Goal: Information Seeking & Learning: Find specific page/section

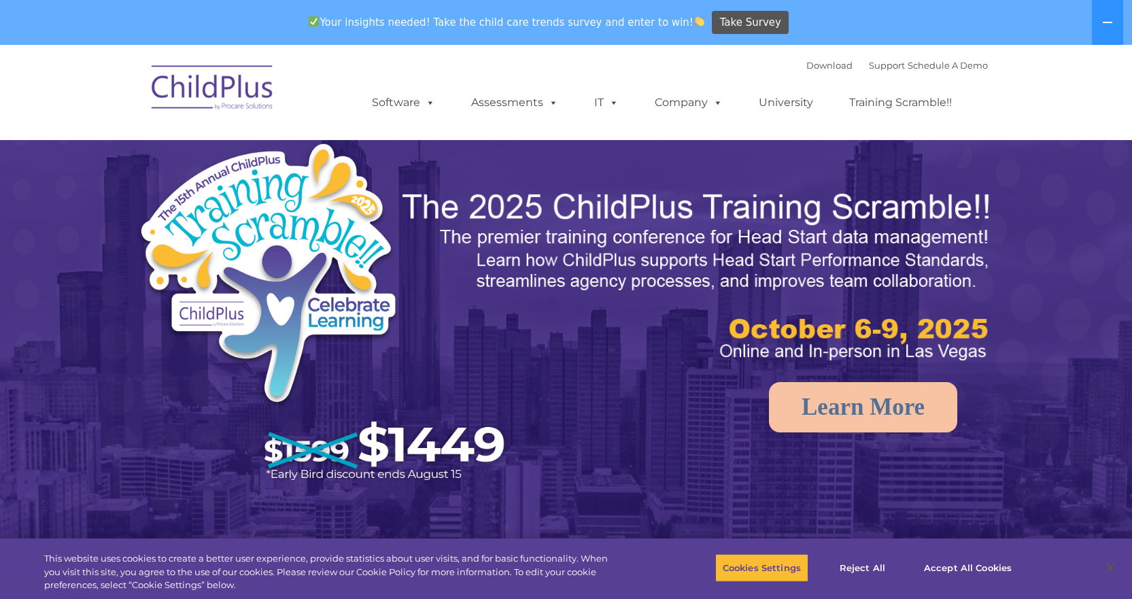
select select "MEDIUM"
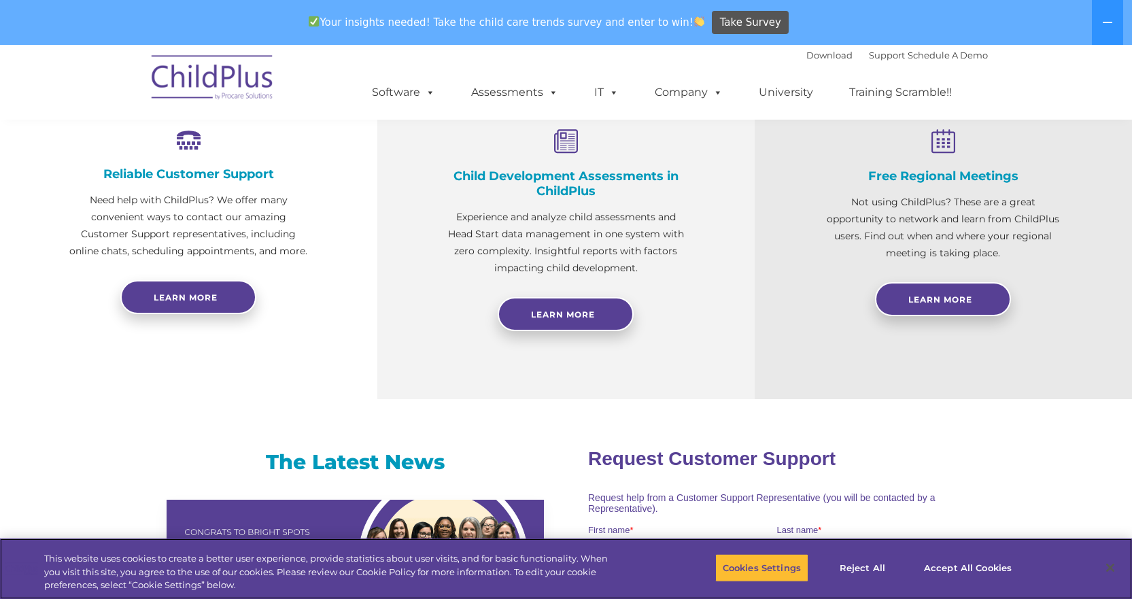
scroll to position [534, 0]
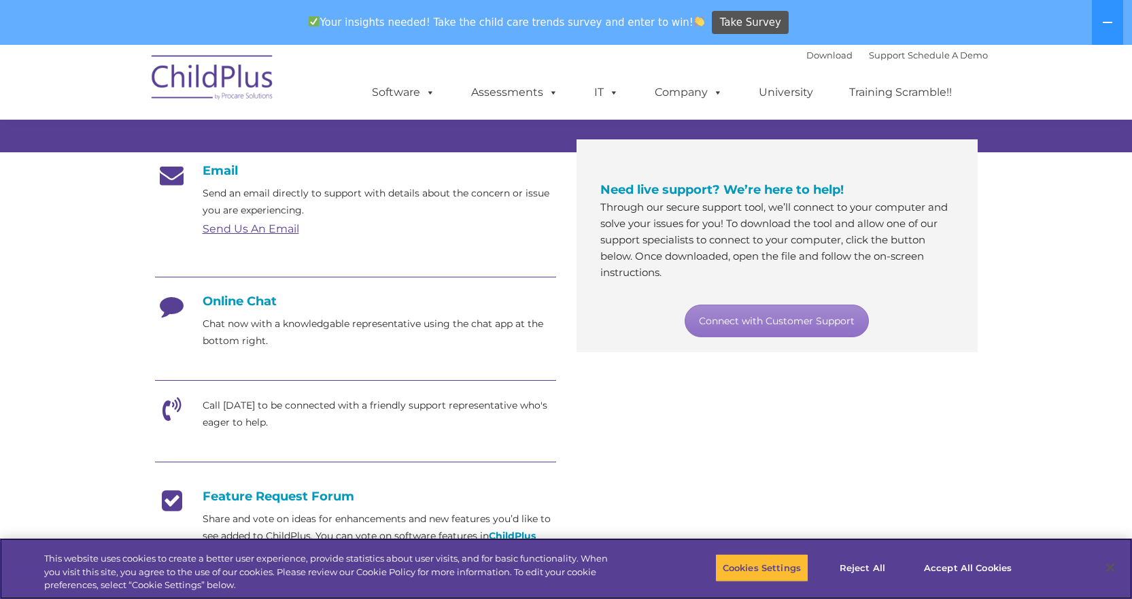
scroll to position [204, 0]
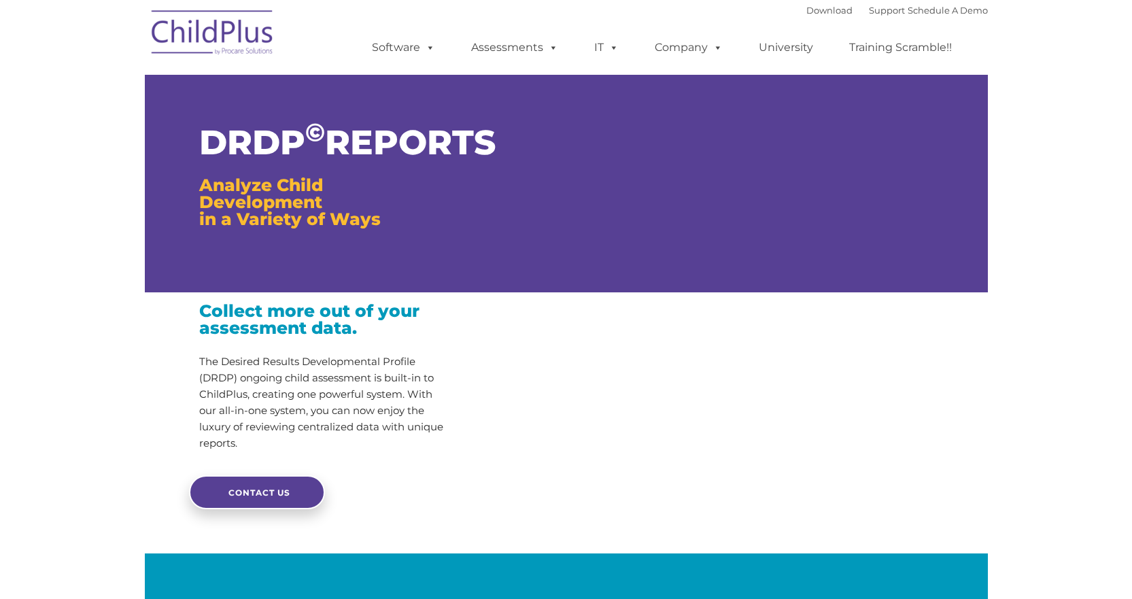
type input ""
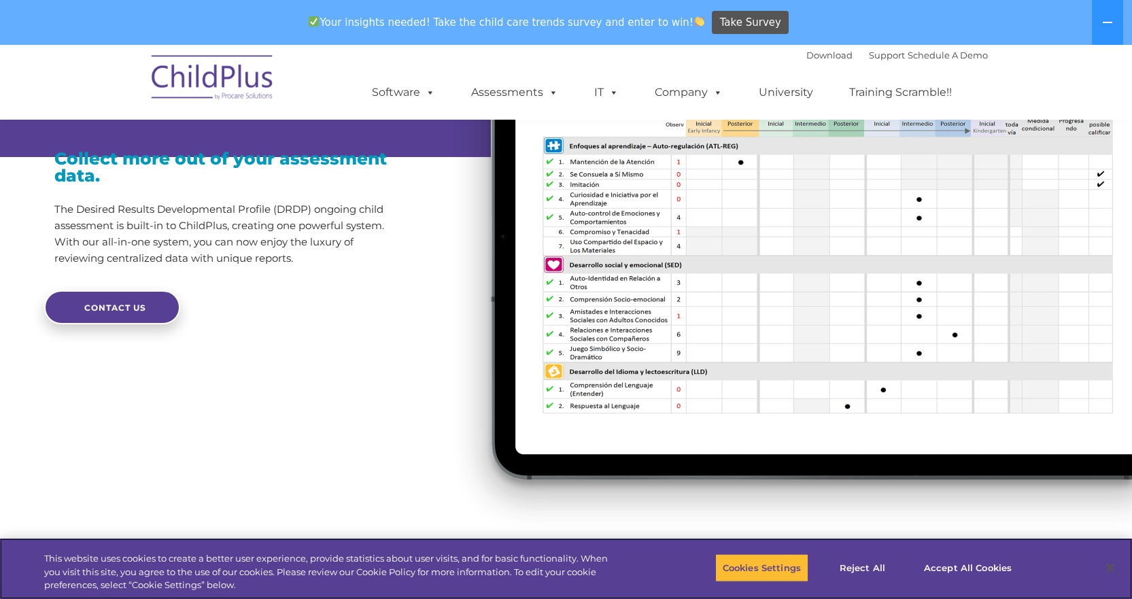
scroll to position [177, 0]
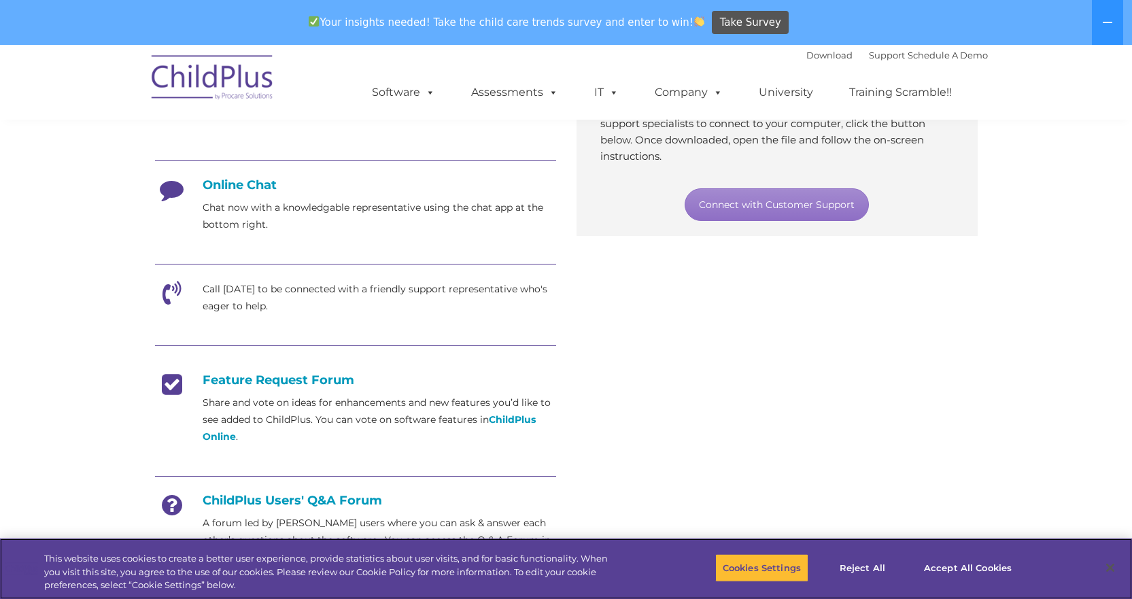
scroll to position [320, 0]
